Goal: Task Accomplishment & Management: Manage account settings

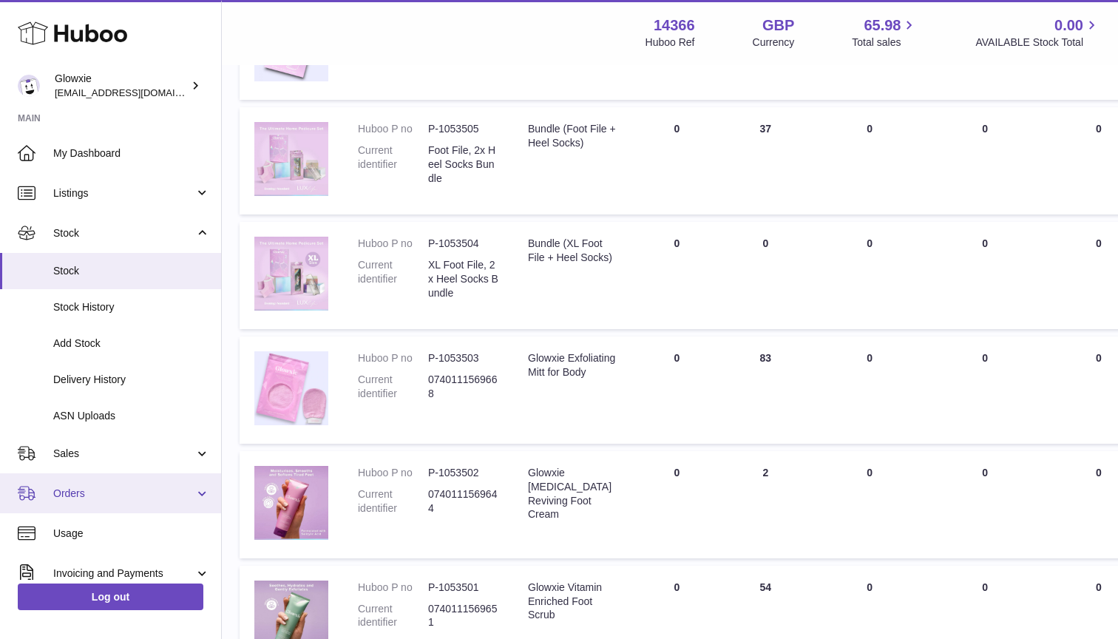
click at [96, 487] on span "Orders" at bounding box center [123, 494] width 141 height 14
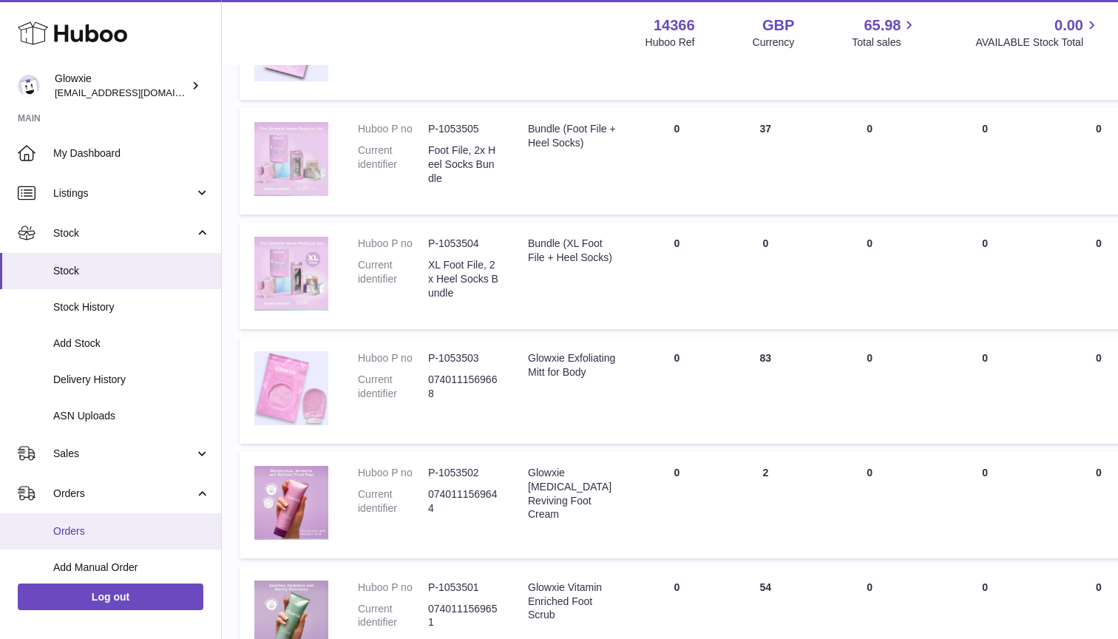
click at [92, 524] on span "Orders" at bounding box center [131, 531] width 157 height 14
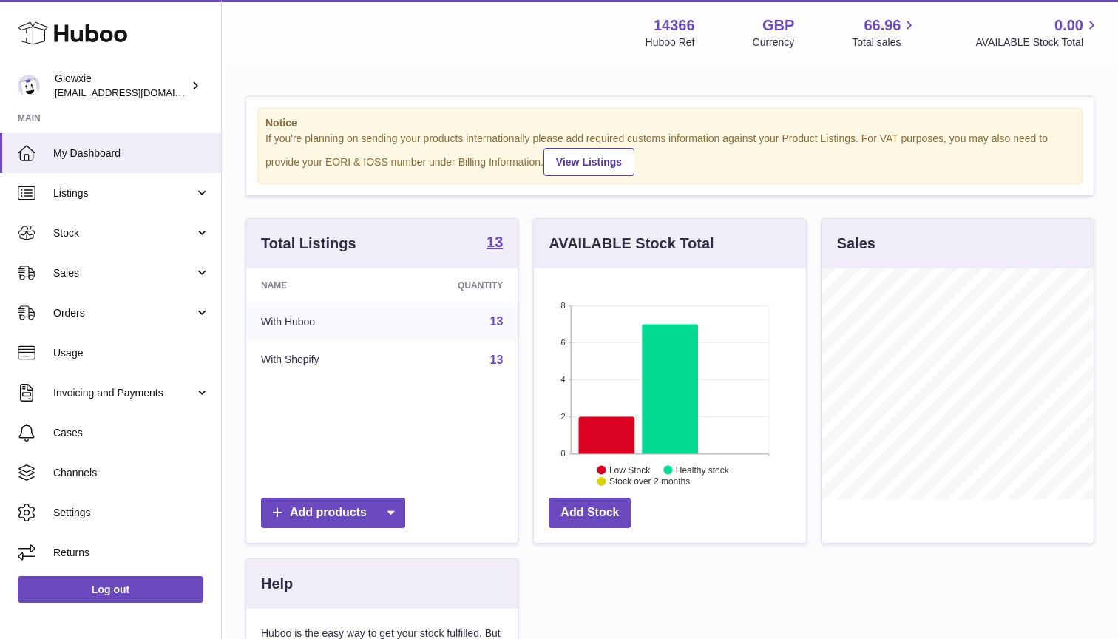
scroll to position [231, 272]
click at [54, 328] on link "Orders" at bounding box center [110, 313] width 221 height 40
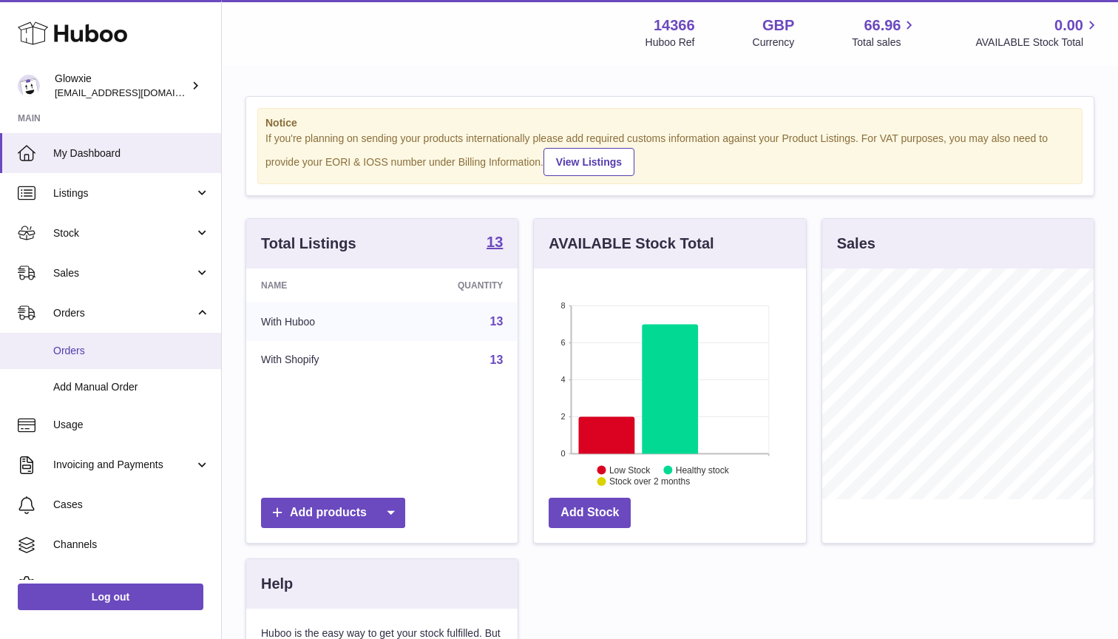
click at [63, 351] on span "Orders" at bounding box center [131, 351] width 157 height 14
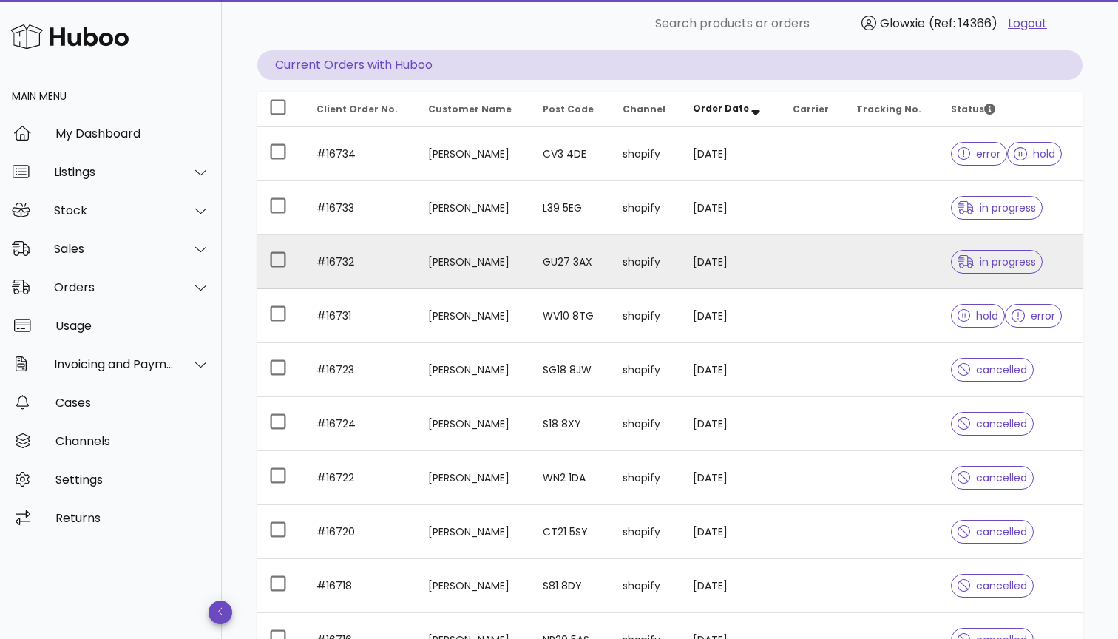
scroll to position [148, 0]
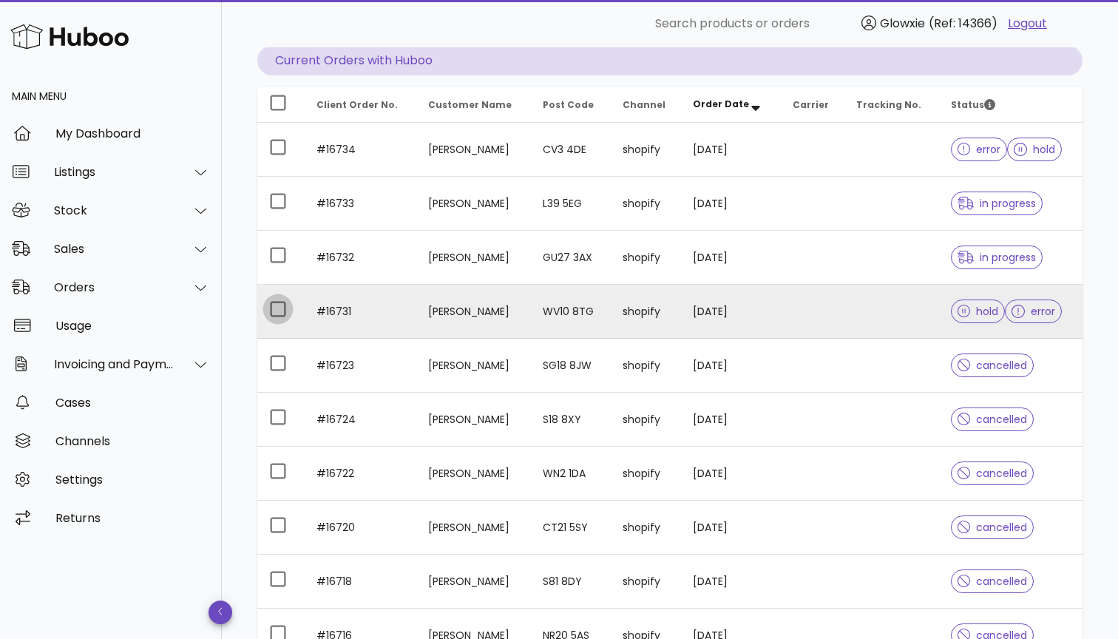
click at [273, 303] on div at bounding box center [278, 309] width 25 height 25
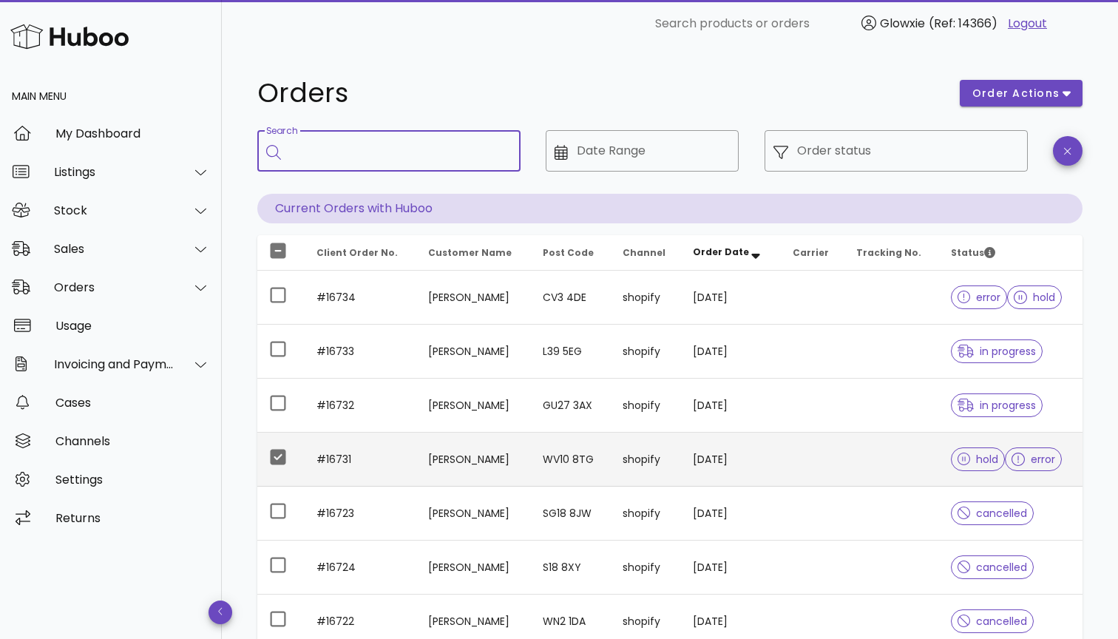
scroll to position [0, 0]
click at [357, 161] on input "Search" at bounding box center [399, 151] width 219 height 24
type input "*****"
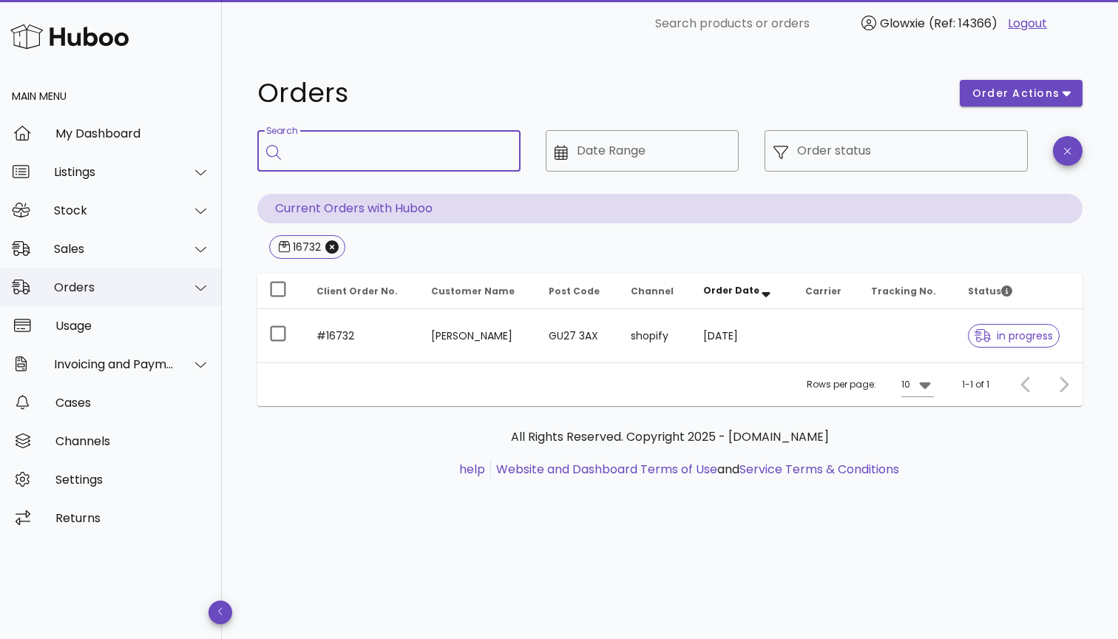
click at [111, 285] on div "Orders" at bounding box center [114, 287] width 121 height 14
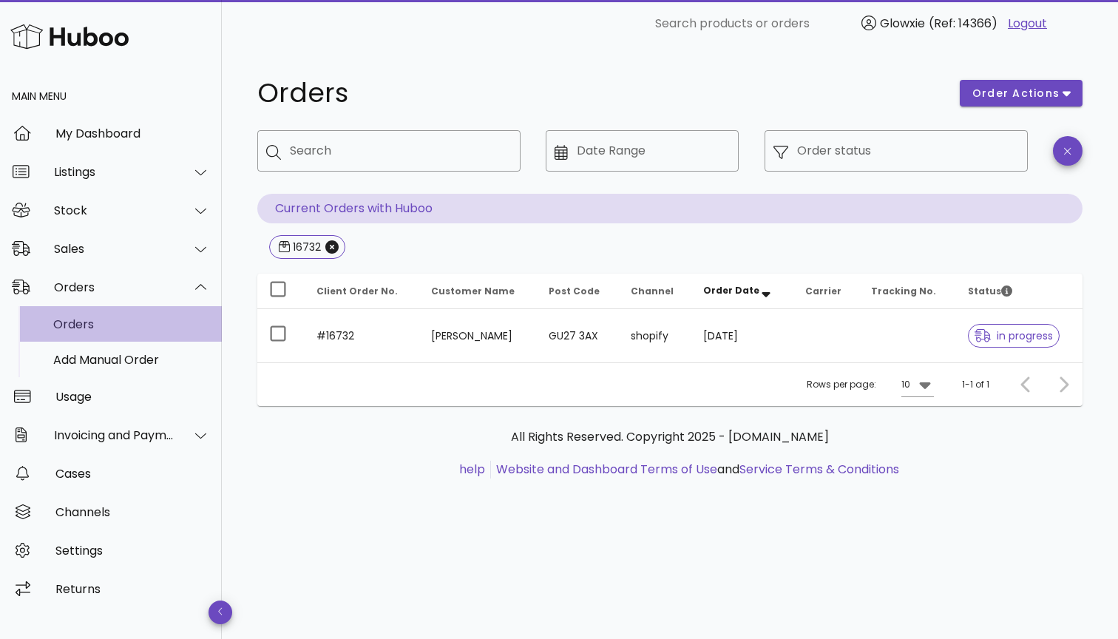
click at [89, 323] on div "Orders" at bounding box center [131, 324] width 157 height 14
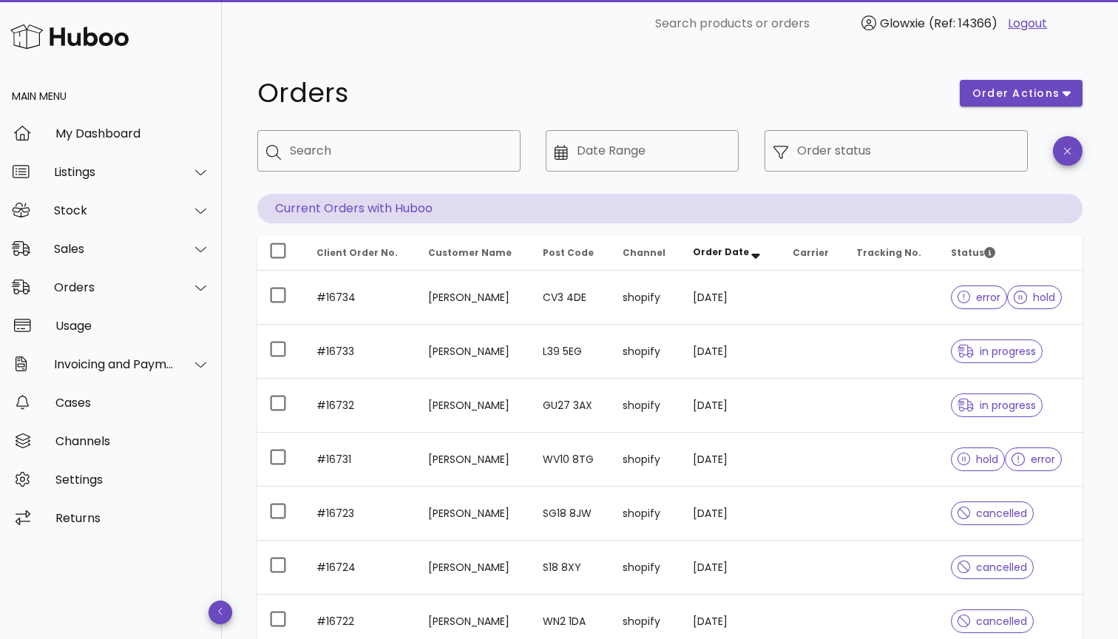
click at [939, 182] on div "​ Order status" at bounding box center [896, 161] width 281 height 81
click at [934, 158] on input "Order status" at bounding box center [908, 151] width 222 height 24
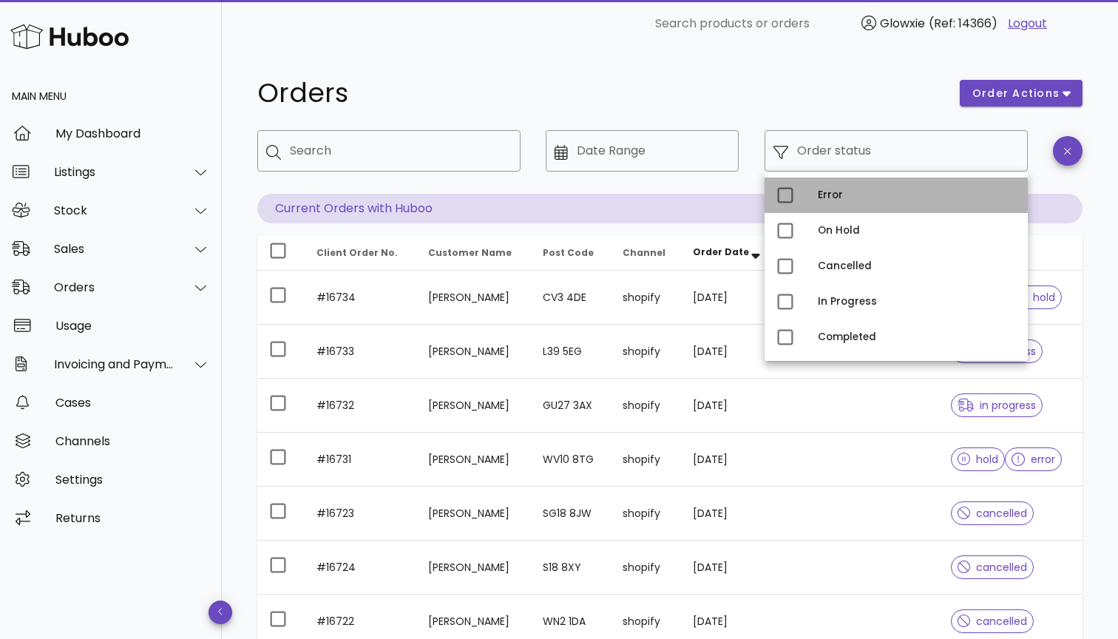
click at [897, 201] on div "Error" at bounding box center [917, 195] width 198 height 24
type input "**********"
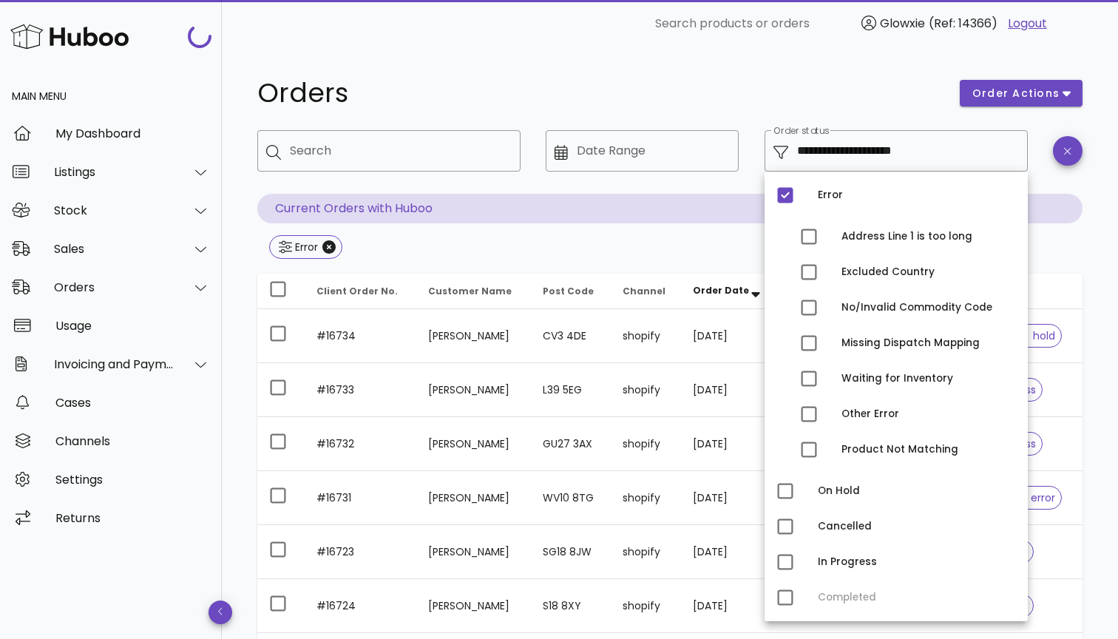
click at [799, 70] on div "**********" at bounding box center [670, 529] width 896 height 964
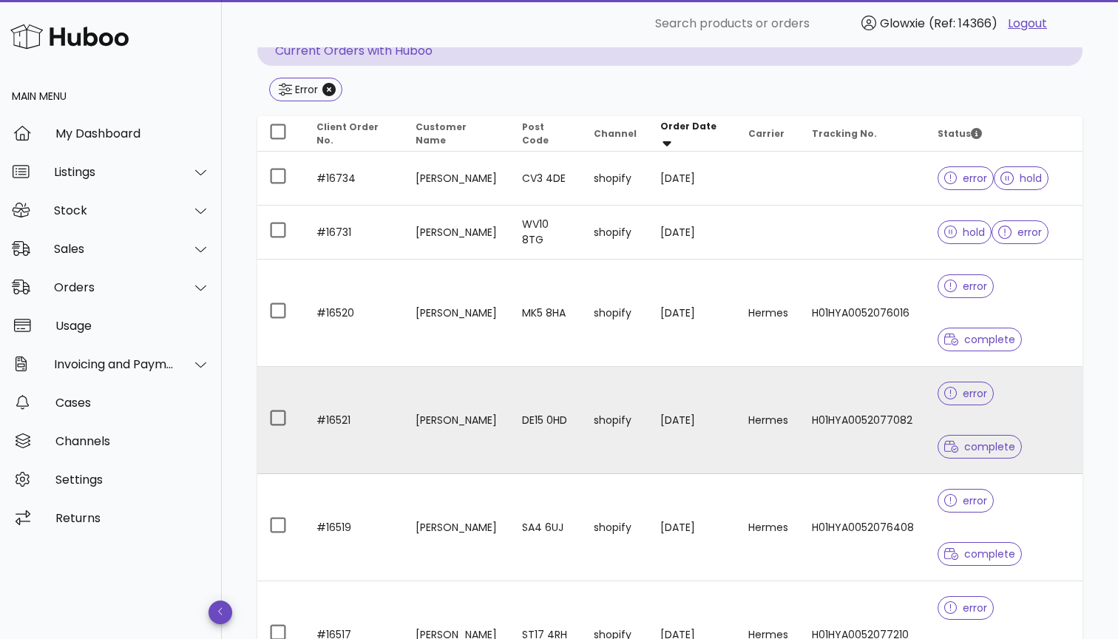
scroll to position [154, 0]
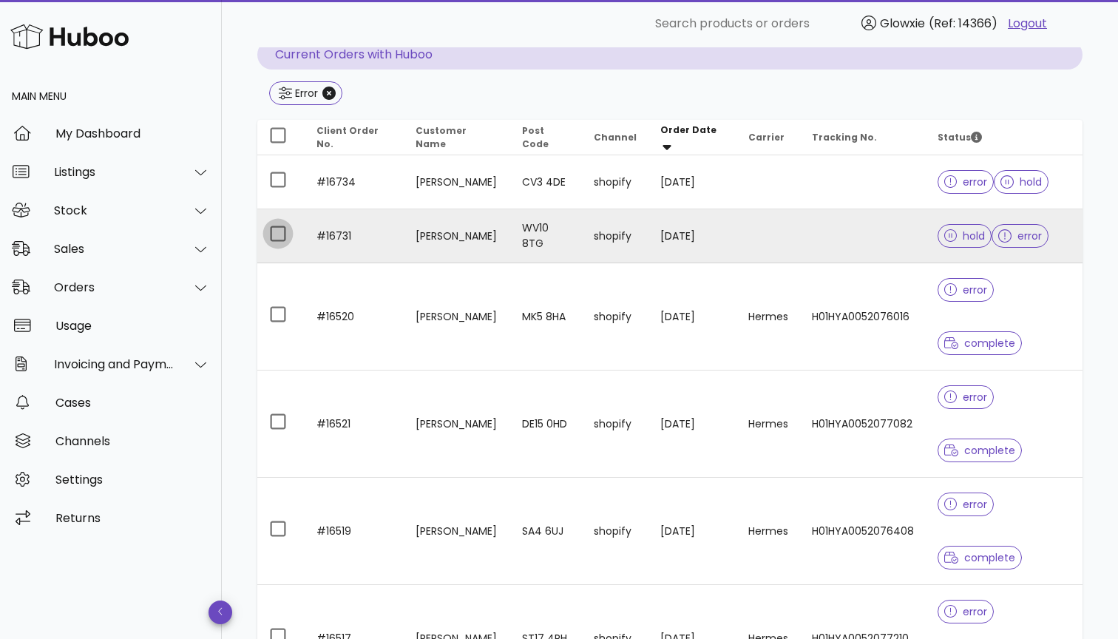
click at [274, 229] on div at bounding box center [278, 233] width 25 height 25
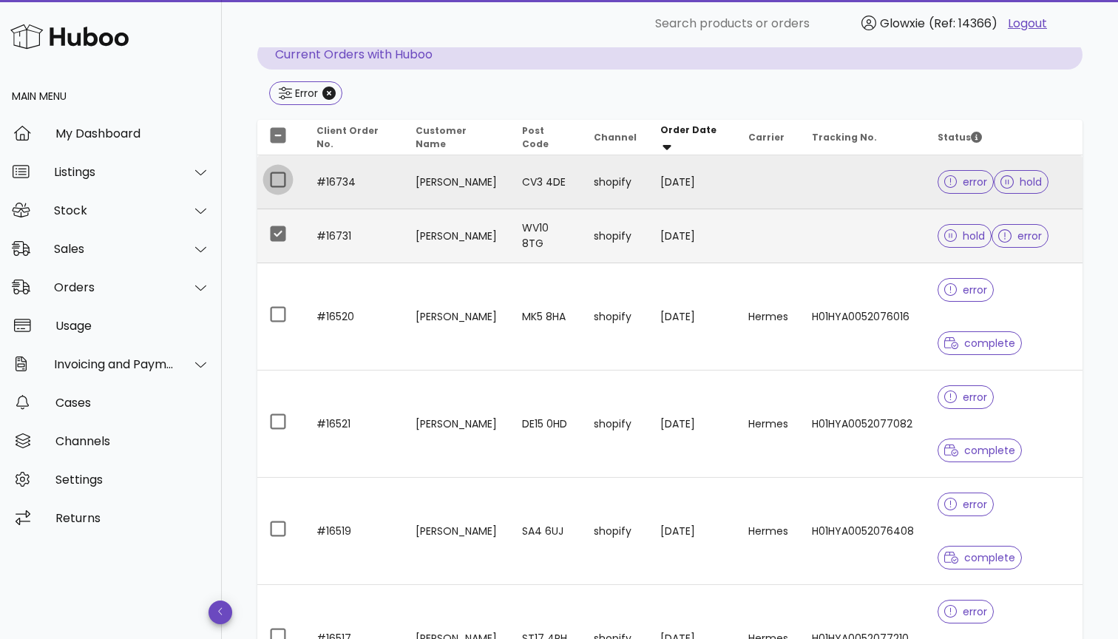
click at [274, 179] on div at bounding box center [278, 179] width 25 height 25
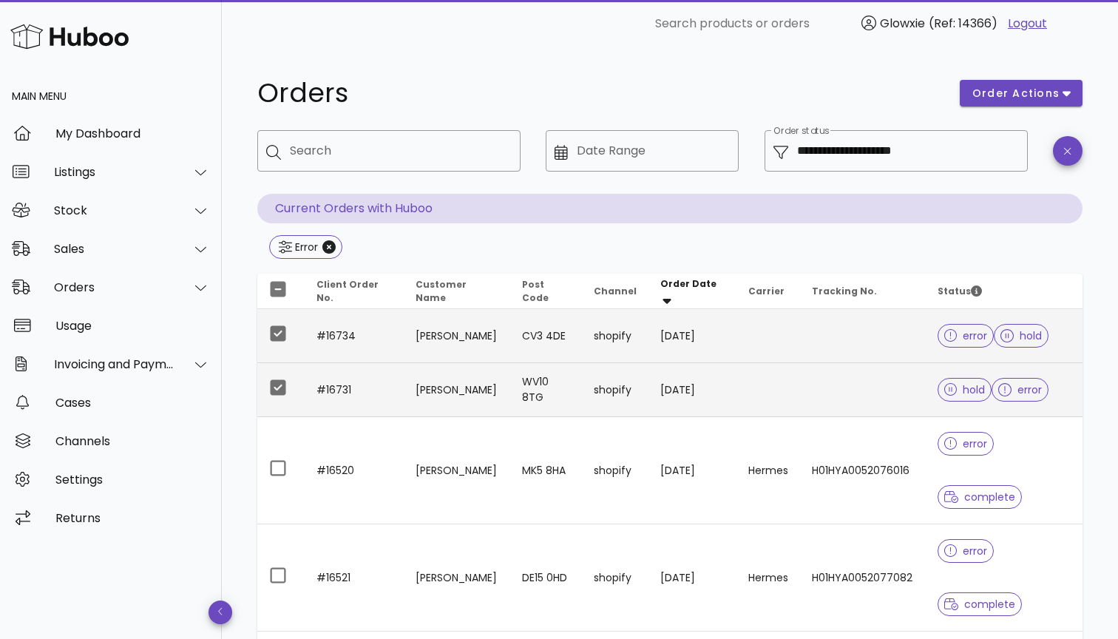
scroll to position [0, 0]
click at [1027, 94] on span "order actions" at bounding box center [1016, 94] width 89 height 16
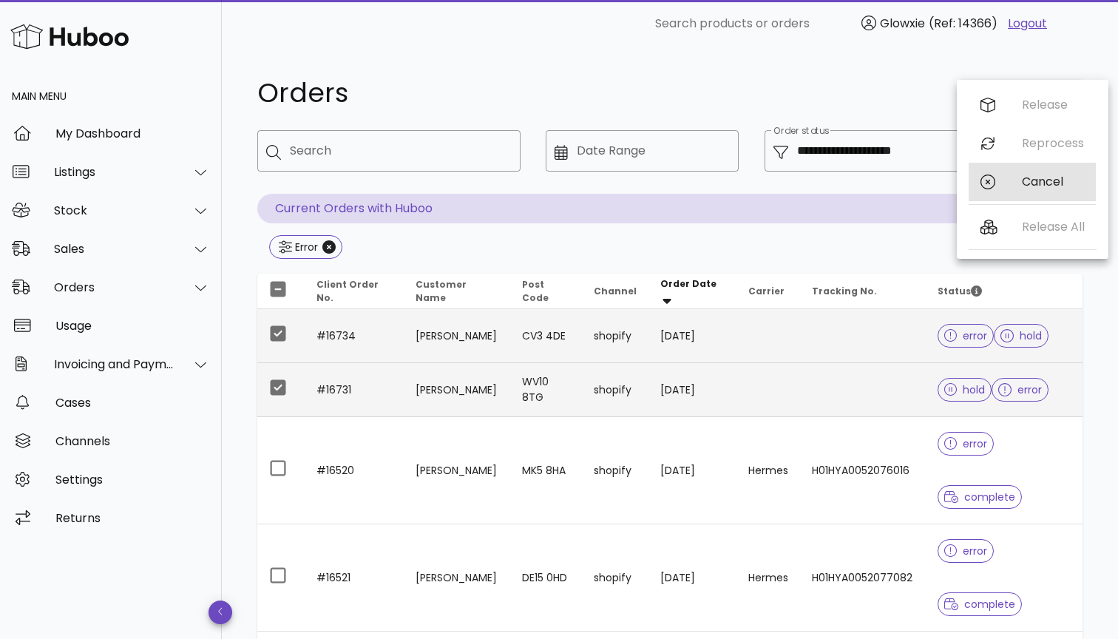
click at [1011, 183] on div "Cancel" at bounding box center [1032, 182] width 127 height 38
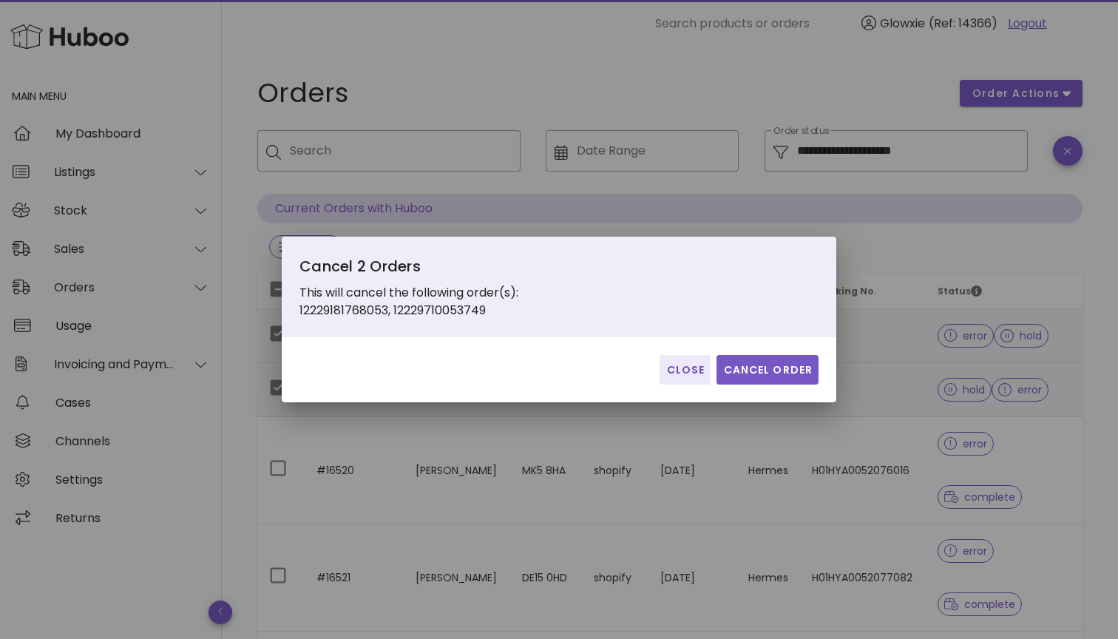
click at [806, 365] on span "Cancel Order" at bounding box center [768, 370] width 90 height 16
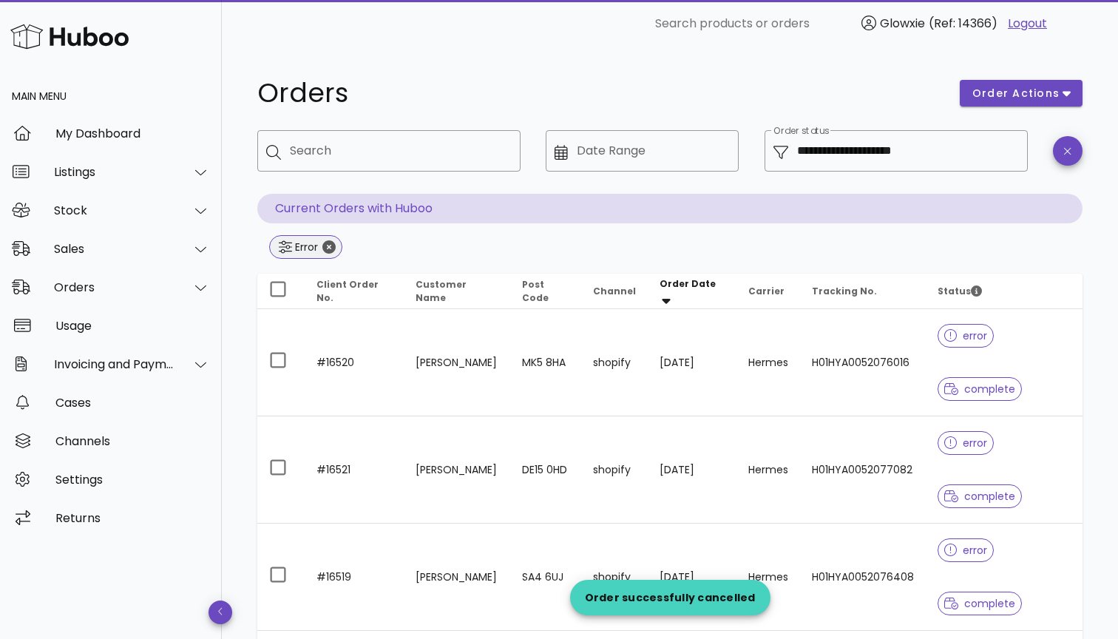
click at [330, 246] on icon "Close" at bounding box center [328, 246] width 13 height 13
